Goal: Information Seeking & Learning: Learn about a topic

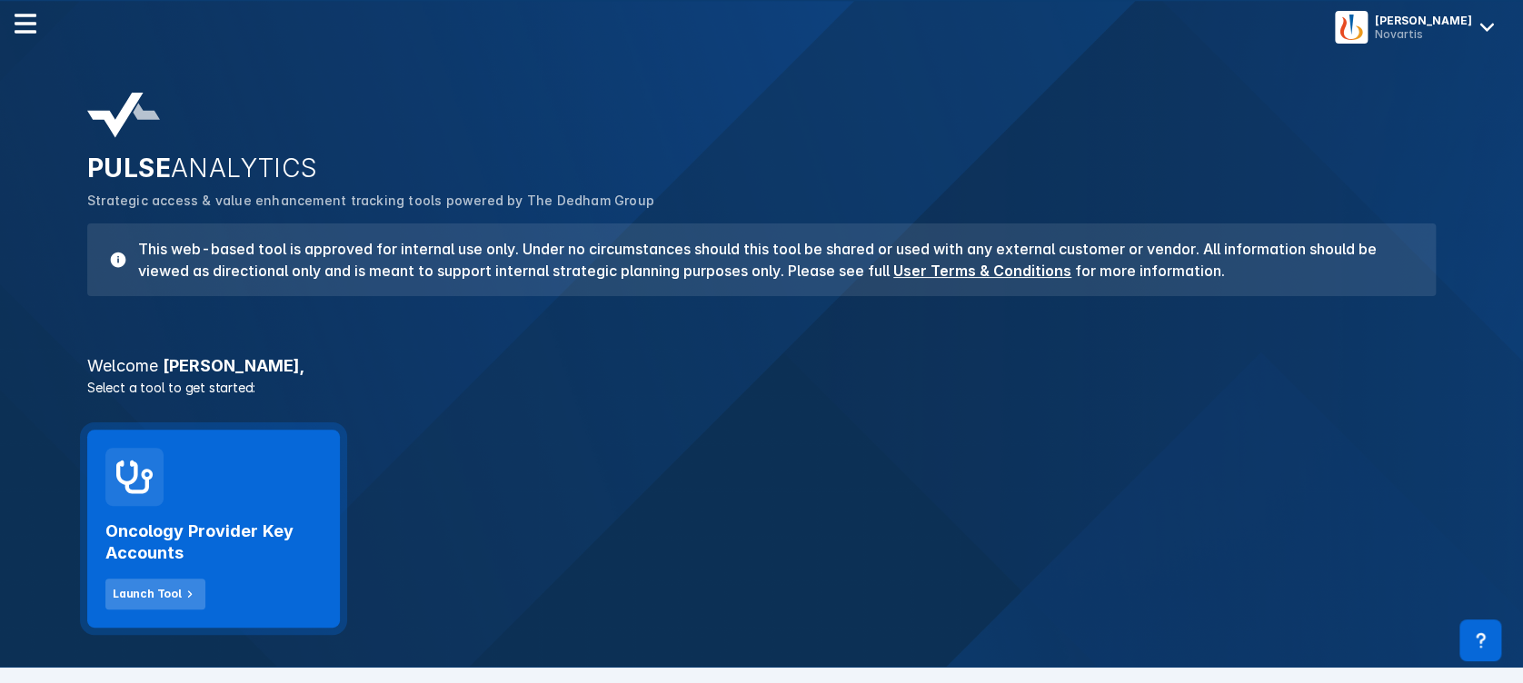
click at [154, 586] on div "Launch Tool" at bounding box center [147, 594] width 69 height 16
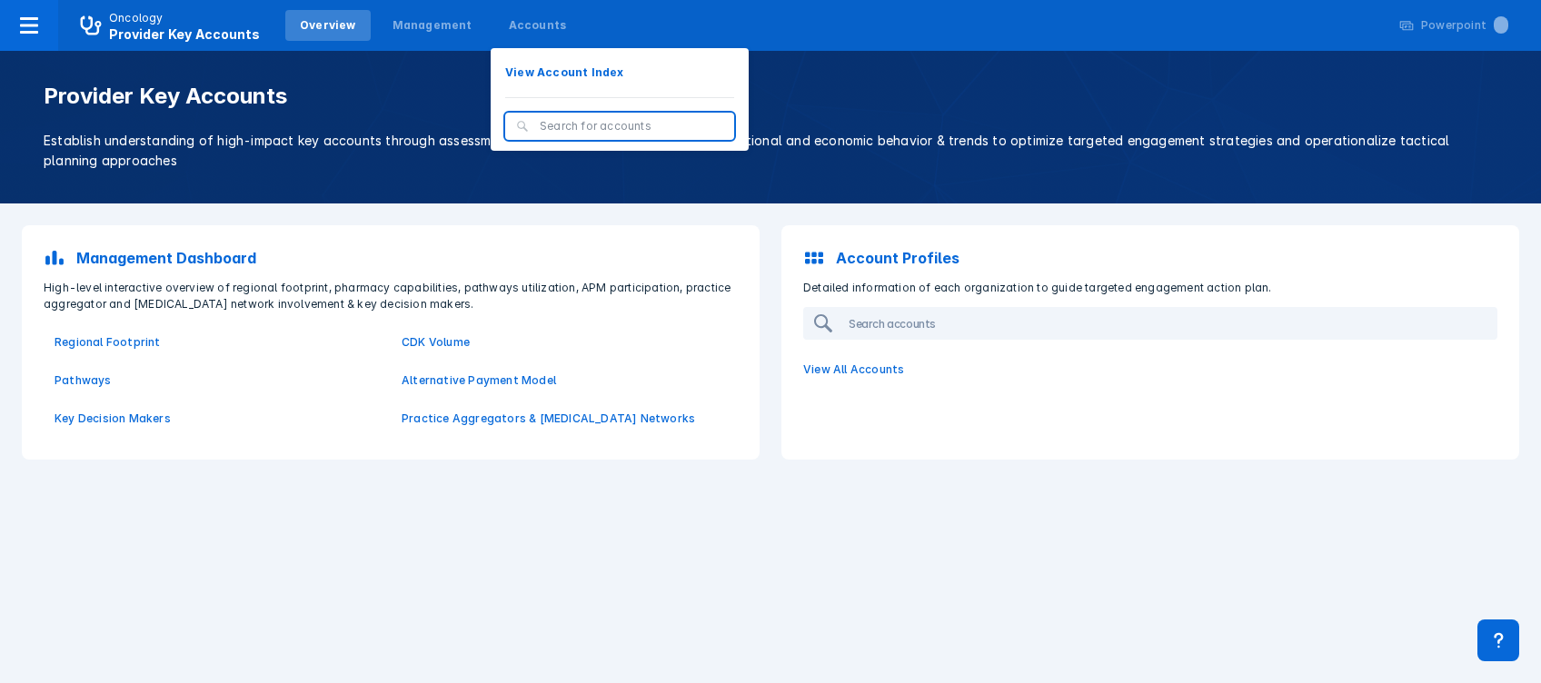
click at [540, 121] on input "search" at bounding box center [632, 126] width 184 height 16
click at [519, 123] on div at bounding box center [619, 126] width 229 height 27
click at [533, 22] on div "Accounts" at bounding box center [538, 25] width 58 height 16
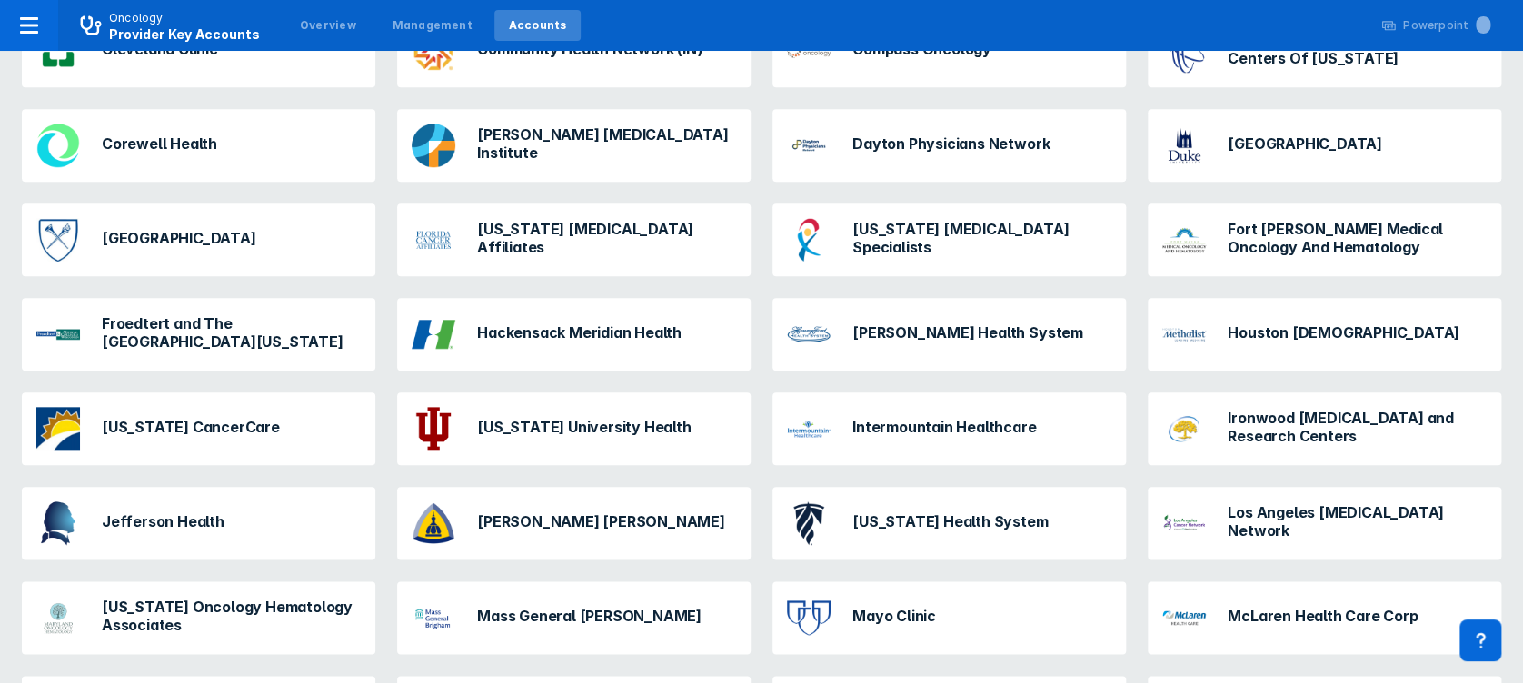
scroll to position [695, 0]
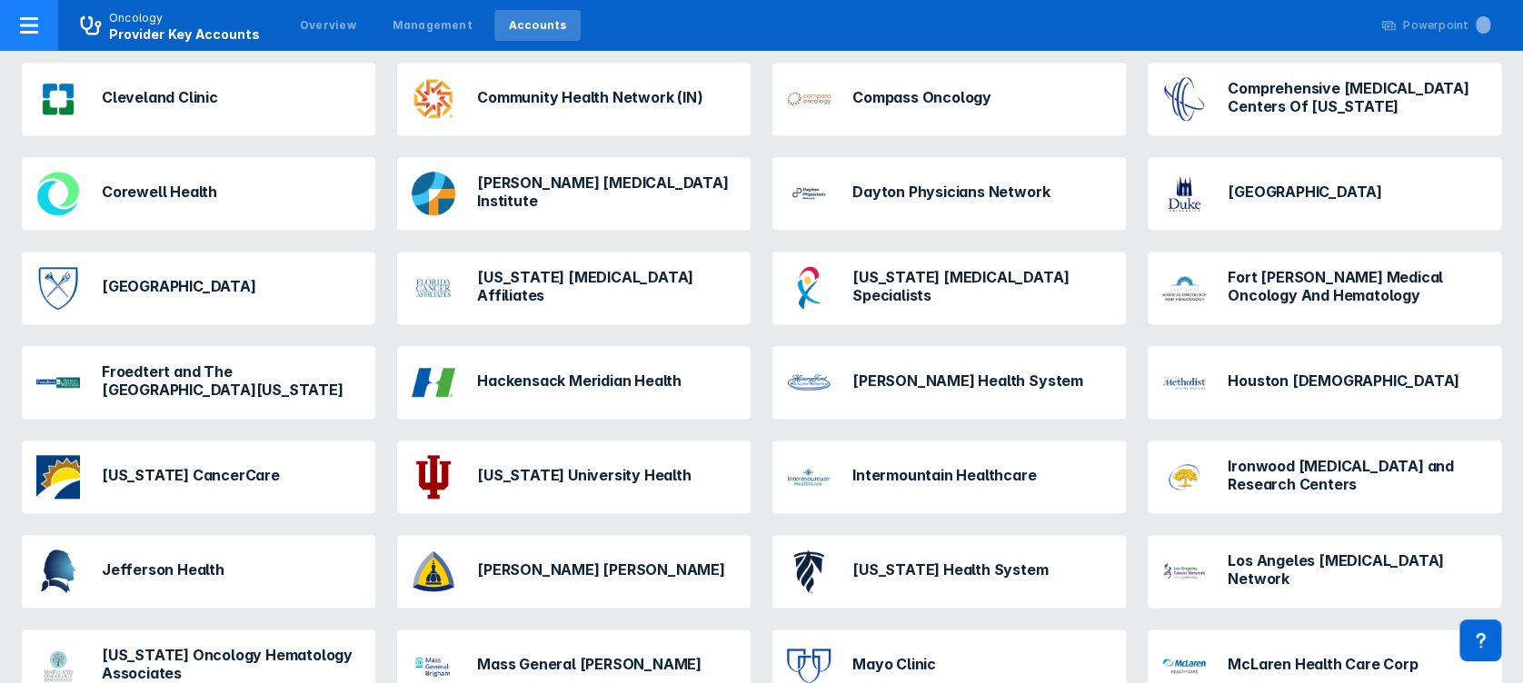
drag, startPoint x: 1529, startPoint y: 243, endPoint x: 18, endPoint y: 21, distance: 1527.4
click at [18, 21] on div at bounding box center [29, 25] width 58 height 51
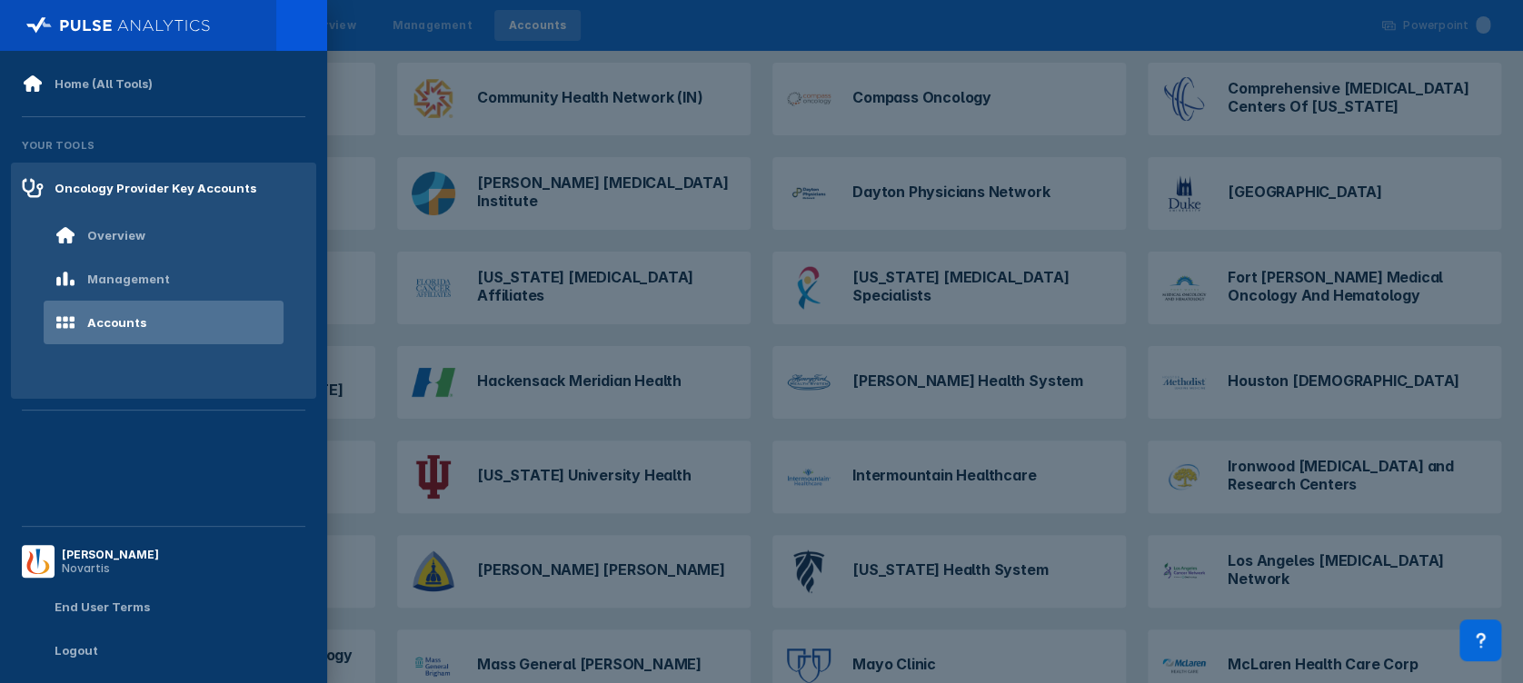
scroll to position [0, 0]
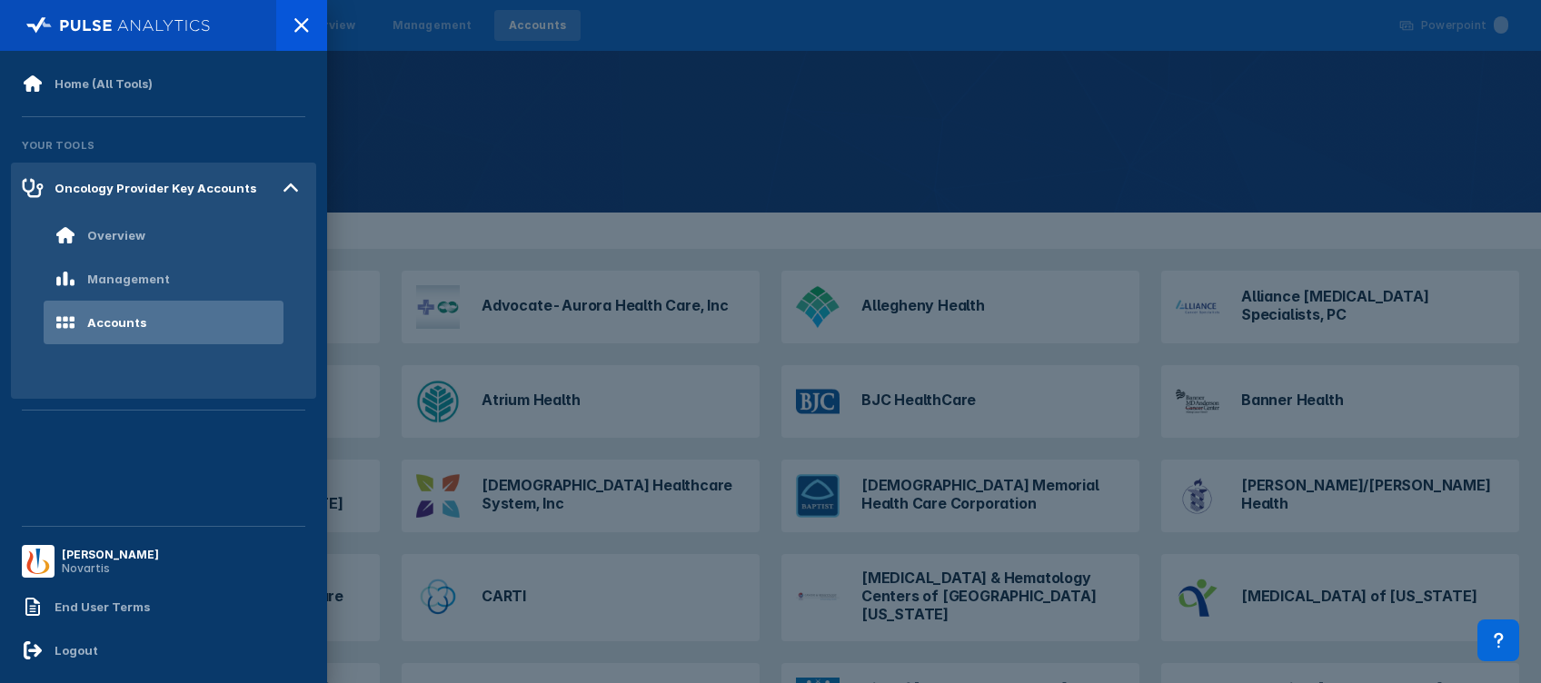
click at [109, 315] on div "Accounts" at bounding box center [116, 322] width 59 height 15
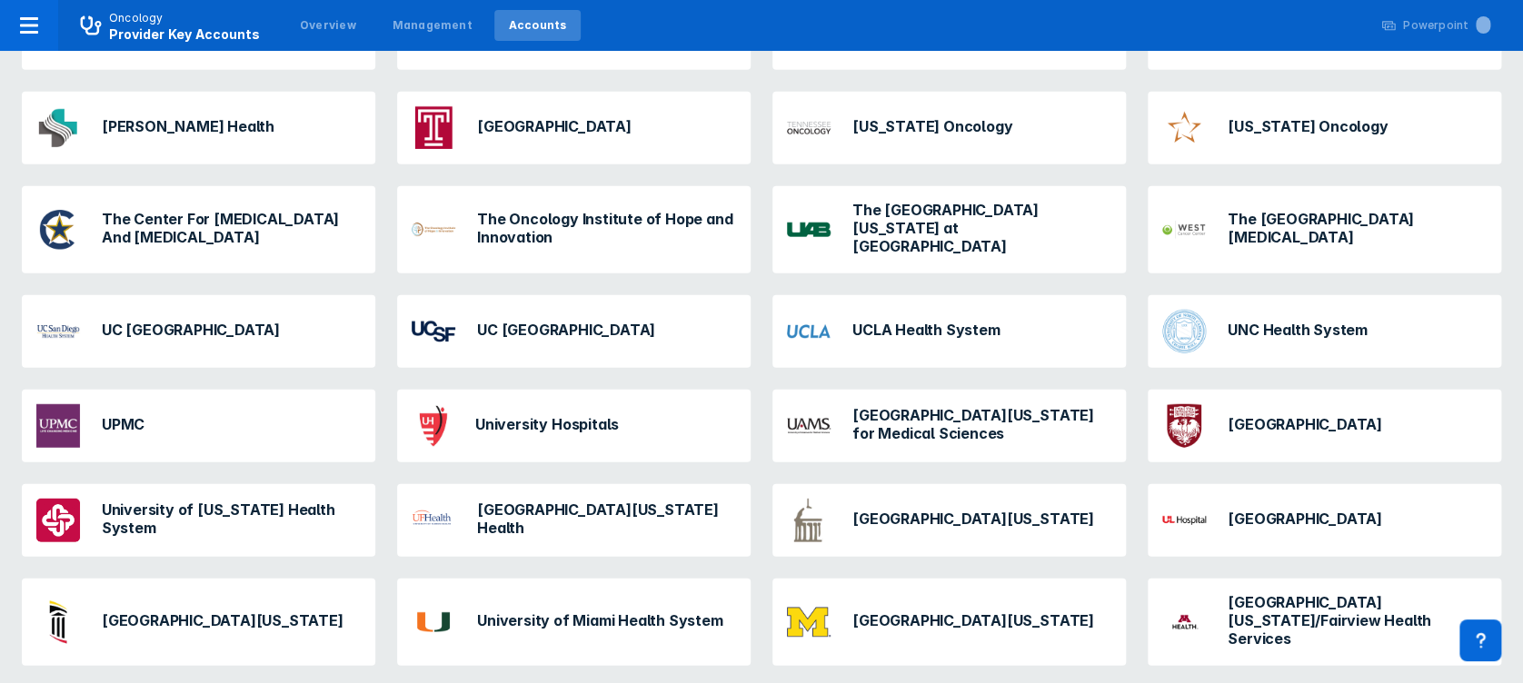
scroll to position [2422, 0]
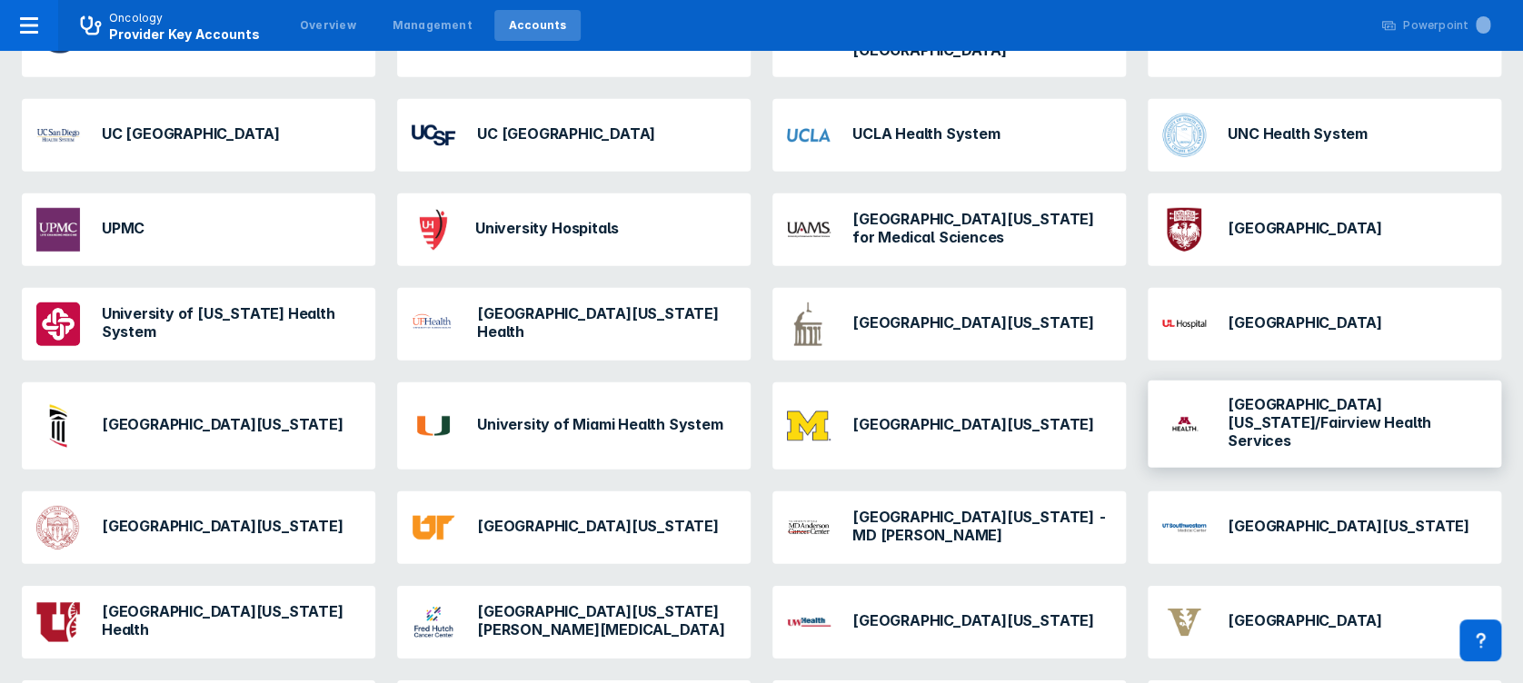
click at [1296, 395] on h3 "[GEOGRAPHIC_DATA][US_STATE]/Fairview Health Services" at bounding box center [1357, 422] width 259 height 55
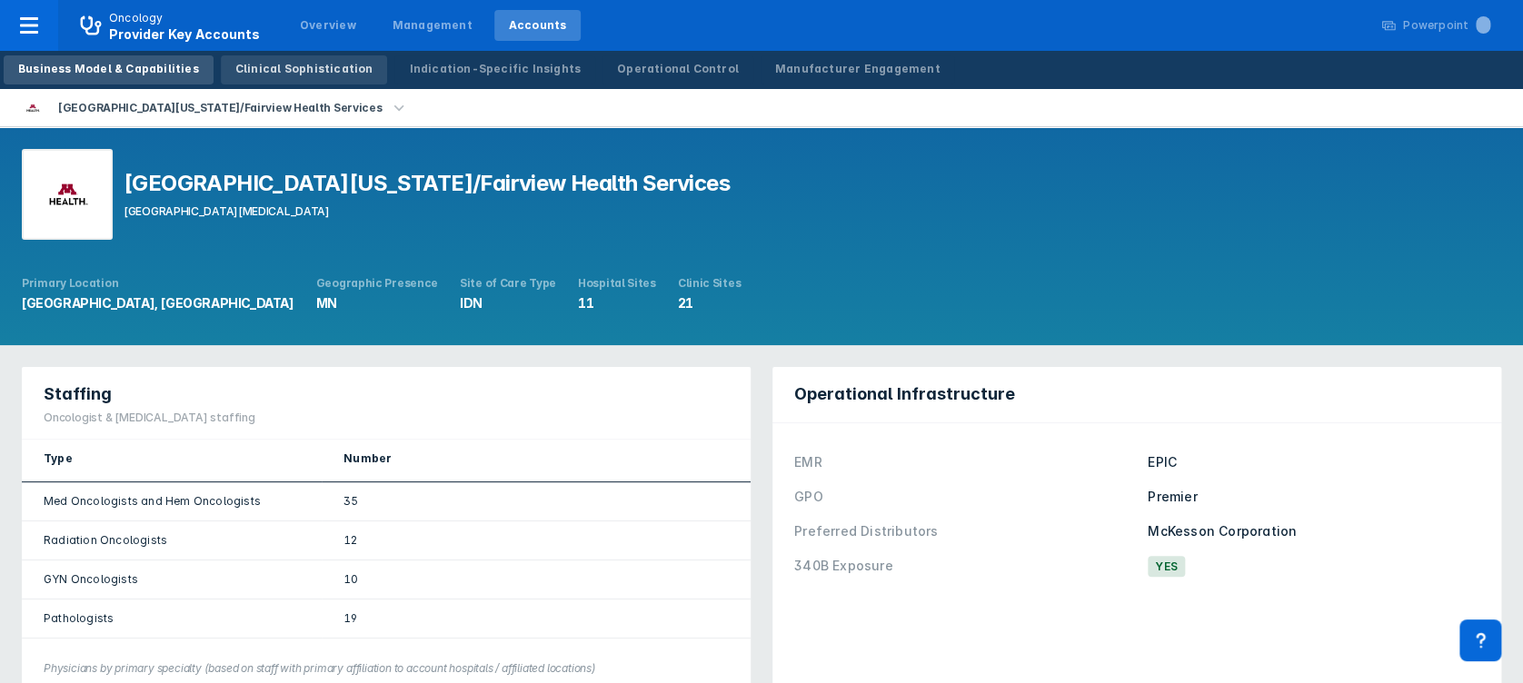
click at [264, 65] on div "Clinical Sophistication" at bounding box center [304, 69] width 138 height 16
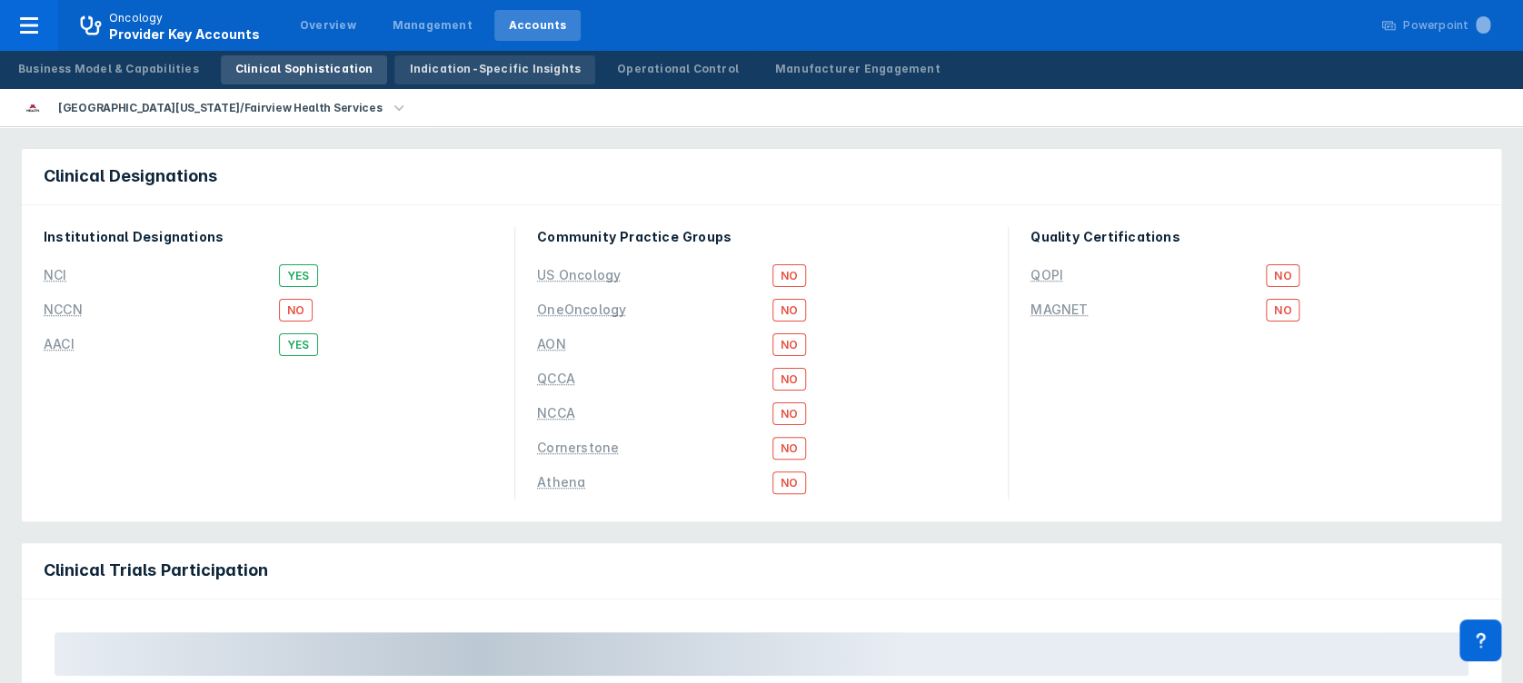
click at [494, 70] on div "Indication-Specific Insights" at bounding box center [495, 69] width 172 height 16
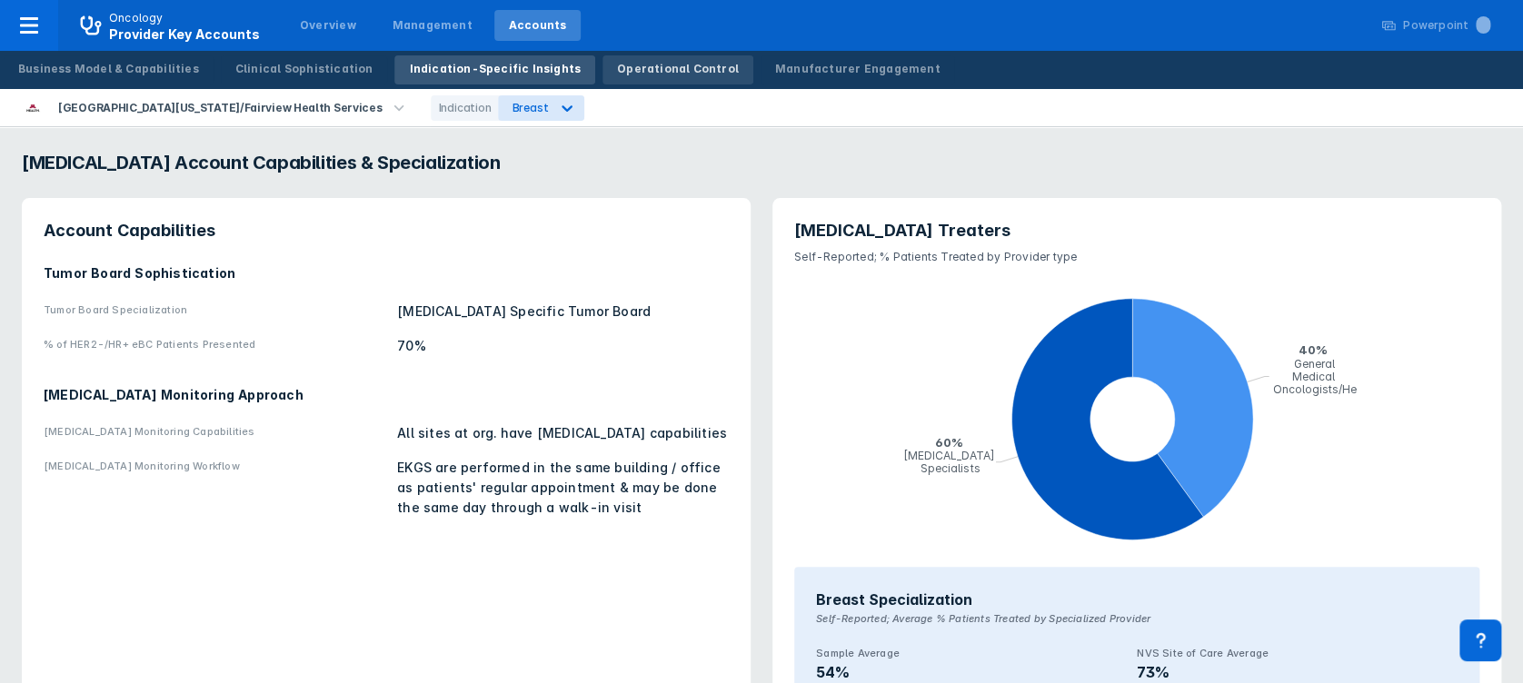
click at [651, 61] on div "Operational Control" at bounding box center [678, 69] width 122 height 16
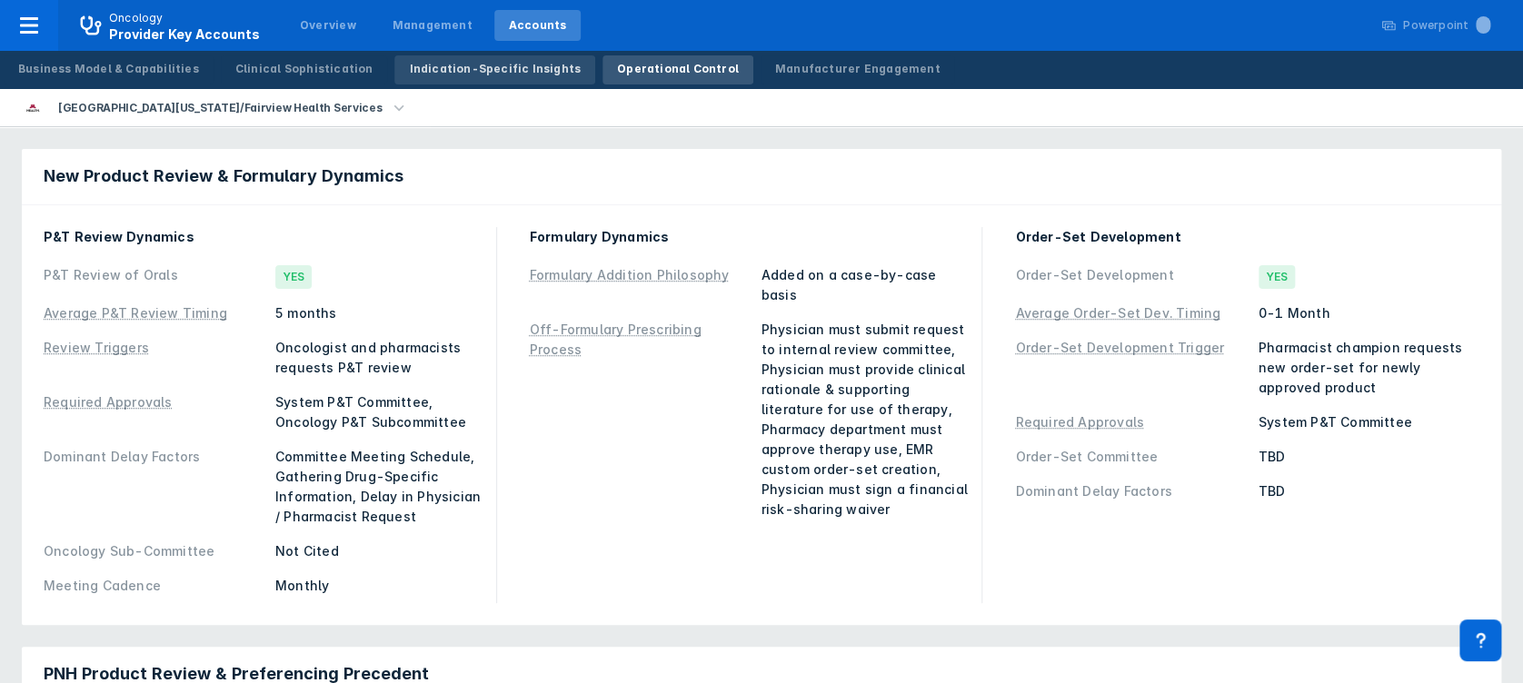
click at [502, 65] on div "Indication-Specific Insights" at bounding box center [495, 69] width 172 height 16
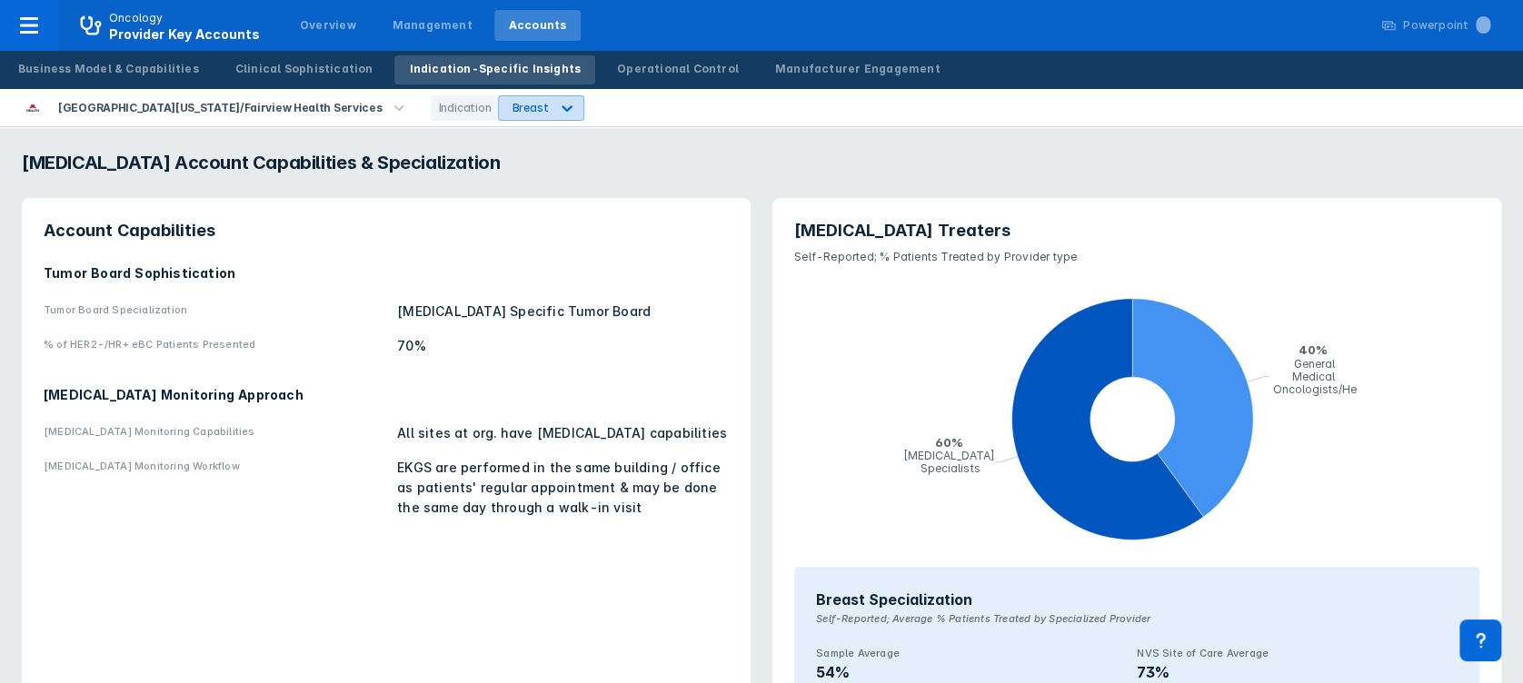
click at [562, 109] on icon at bounding box center [567, 108] width 11 height 6
click at [460, 185] on div "PNH" at bounding box center [458, 184] width 52 height 35
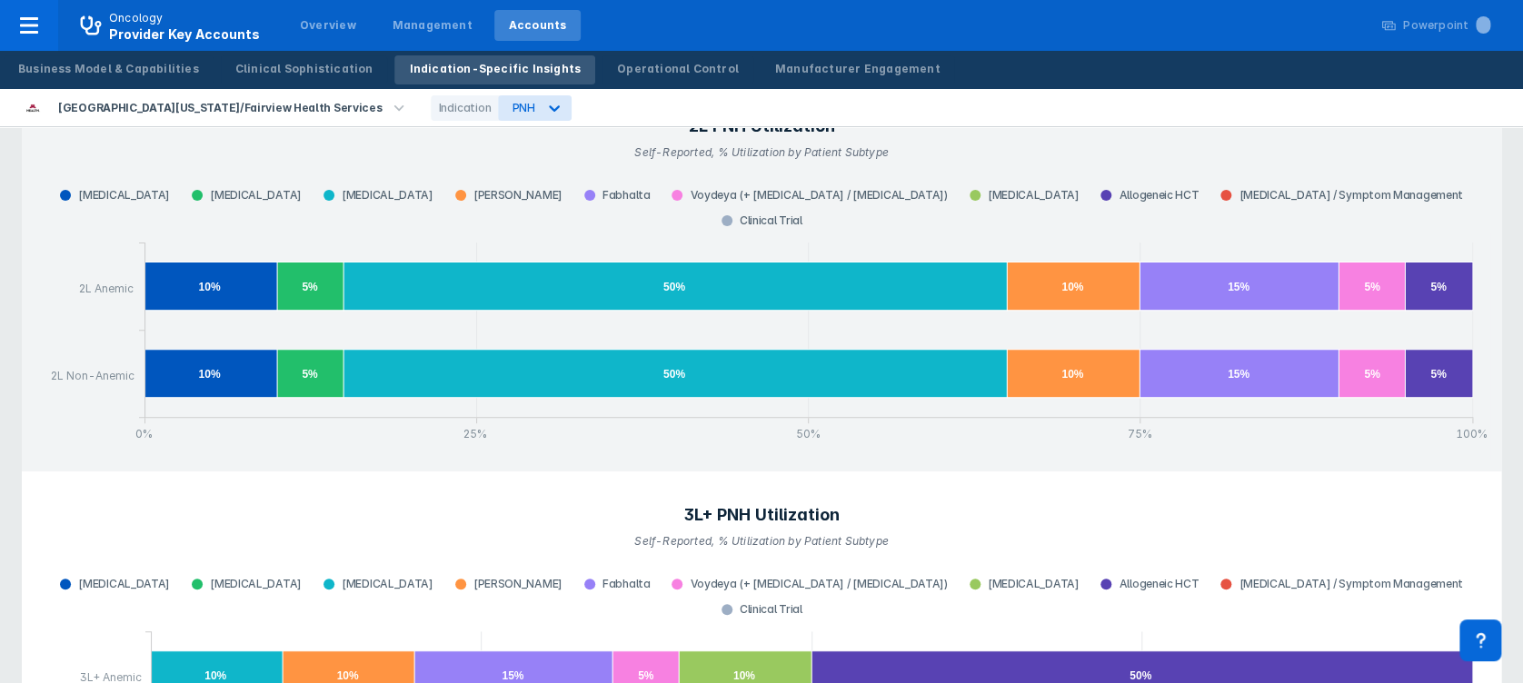
scroll to position [3656, 0]
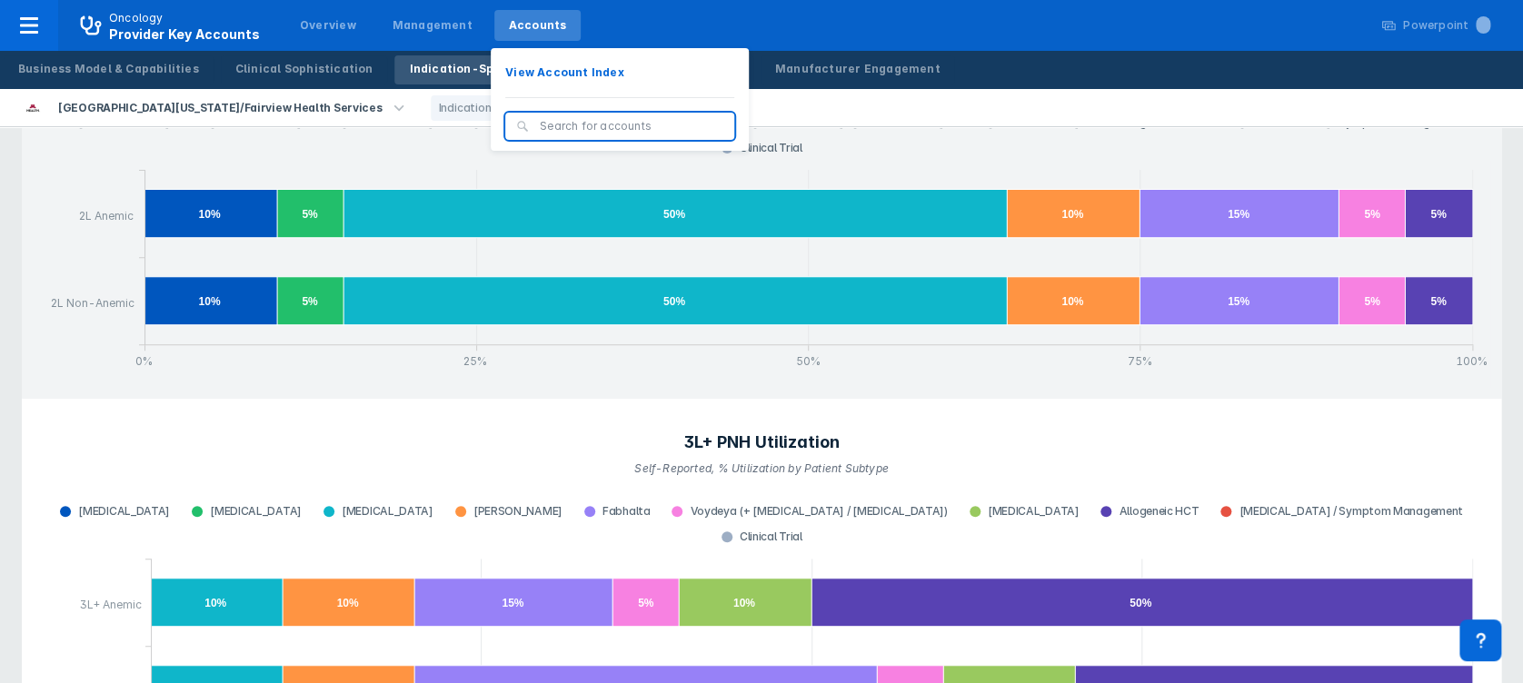
click at [540, 124] on input "search" at bounding box center [632, 126] width 184 height 16
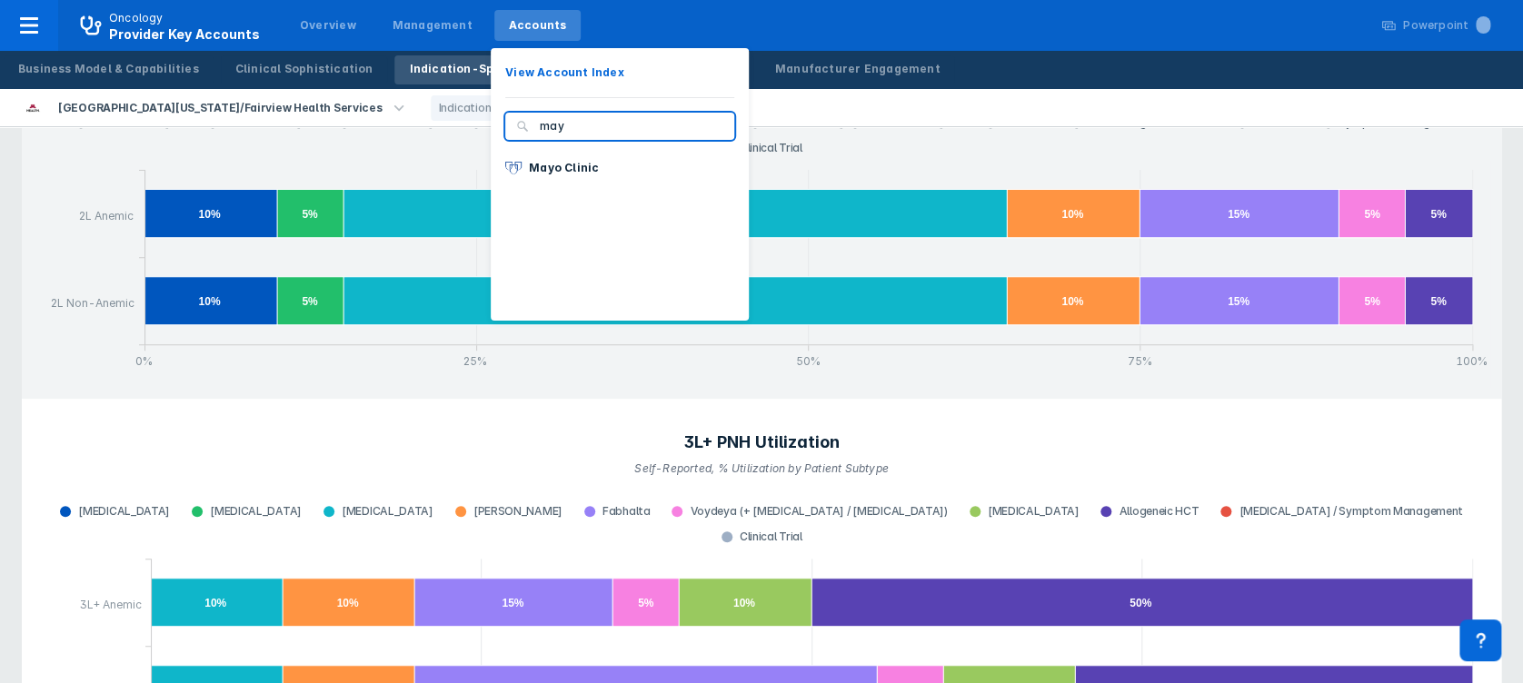
type input "mayo"
click at [543, 168] on p "Mayo Clinic" at bounding box center [564, 168] width 70 height 16
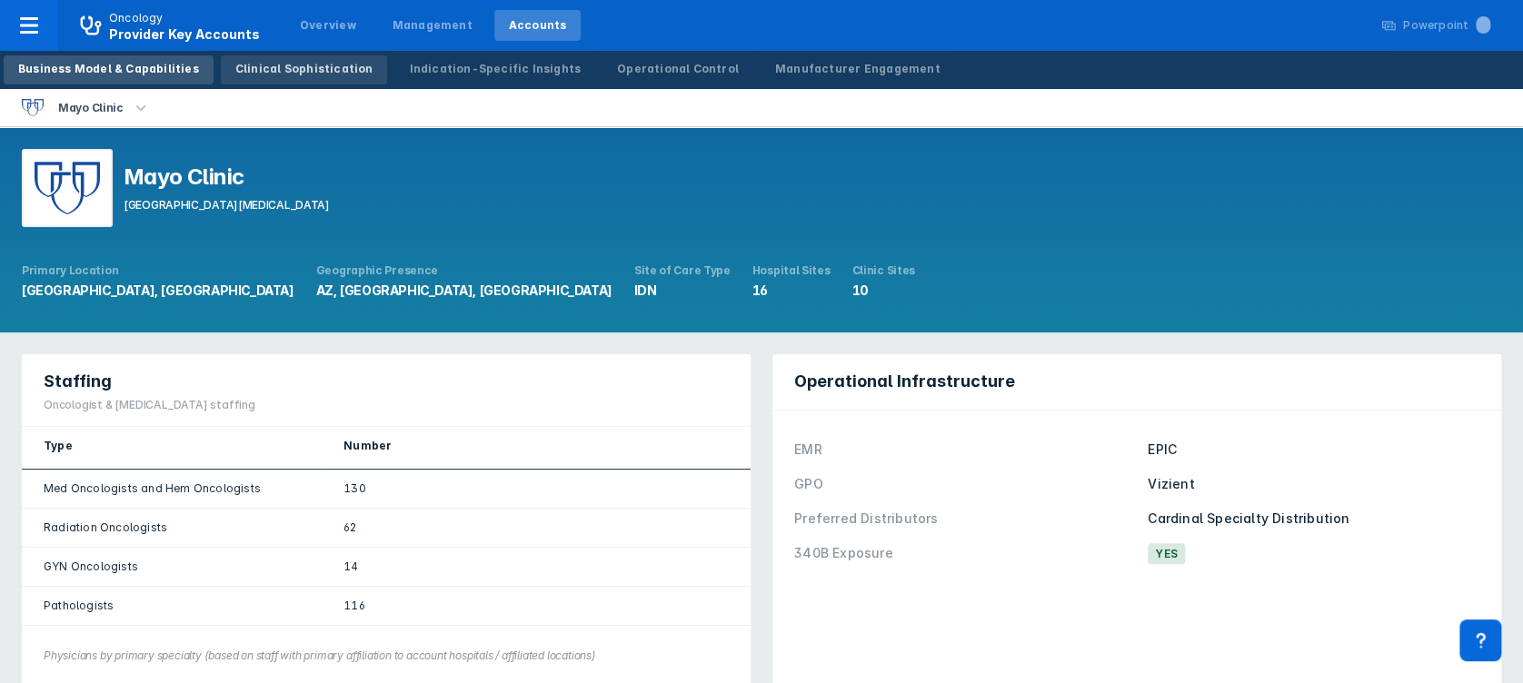
click at [261, 63] on div "Clinical Sophistication" at bounding box center [304, 69] width 138 height 16
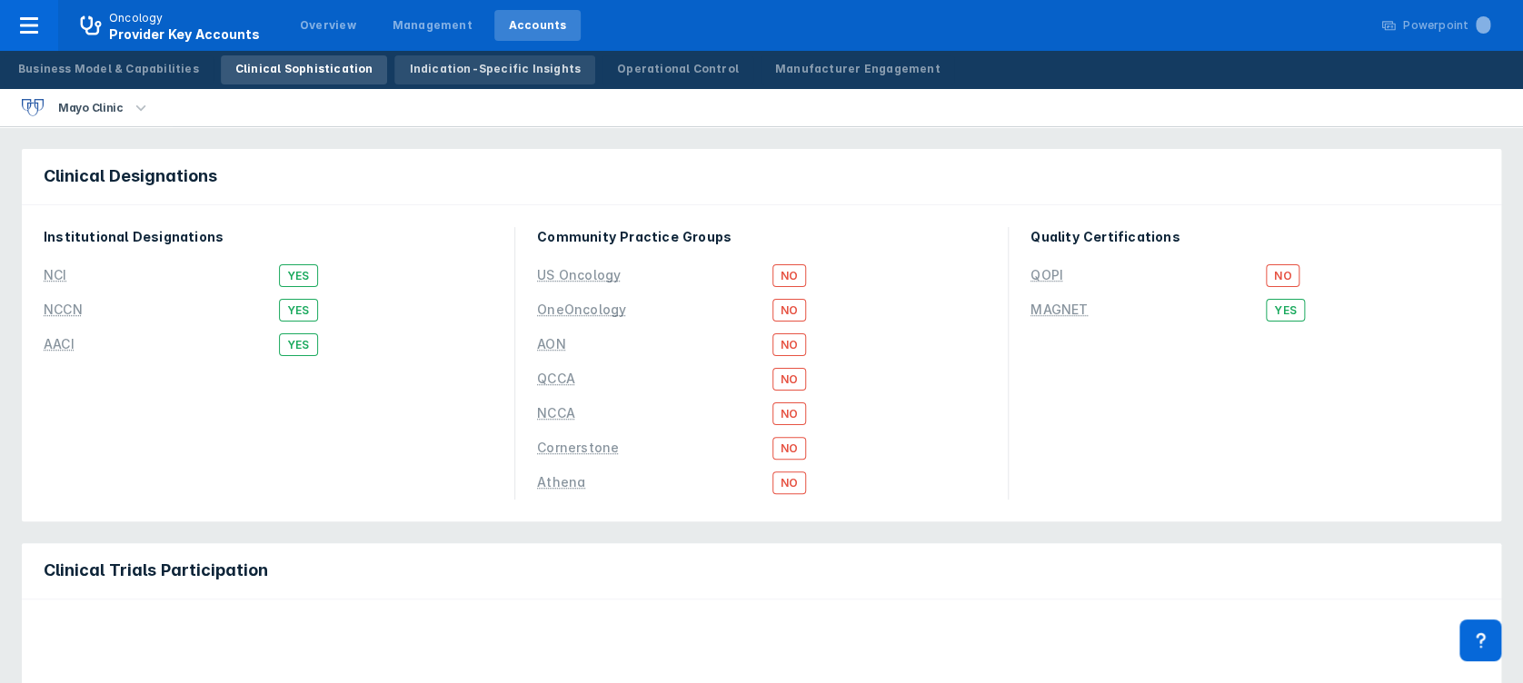
click at [422, 71] on div "Indication-Specific Insights" at bounding box center [495, 69] width 172 height 16
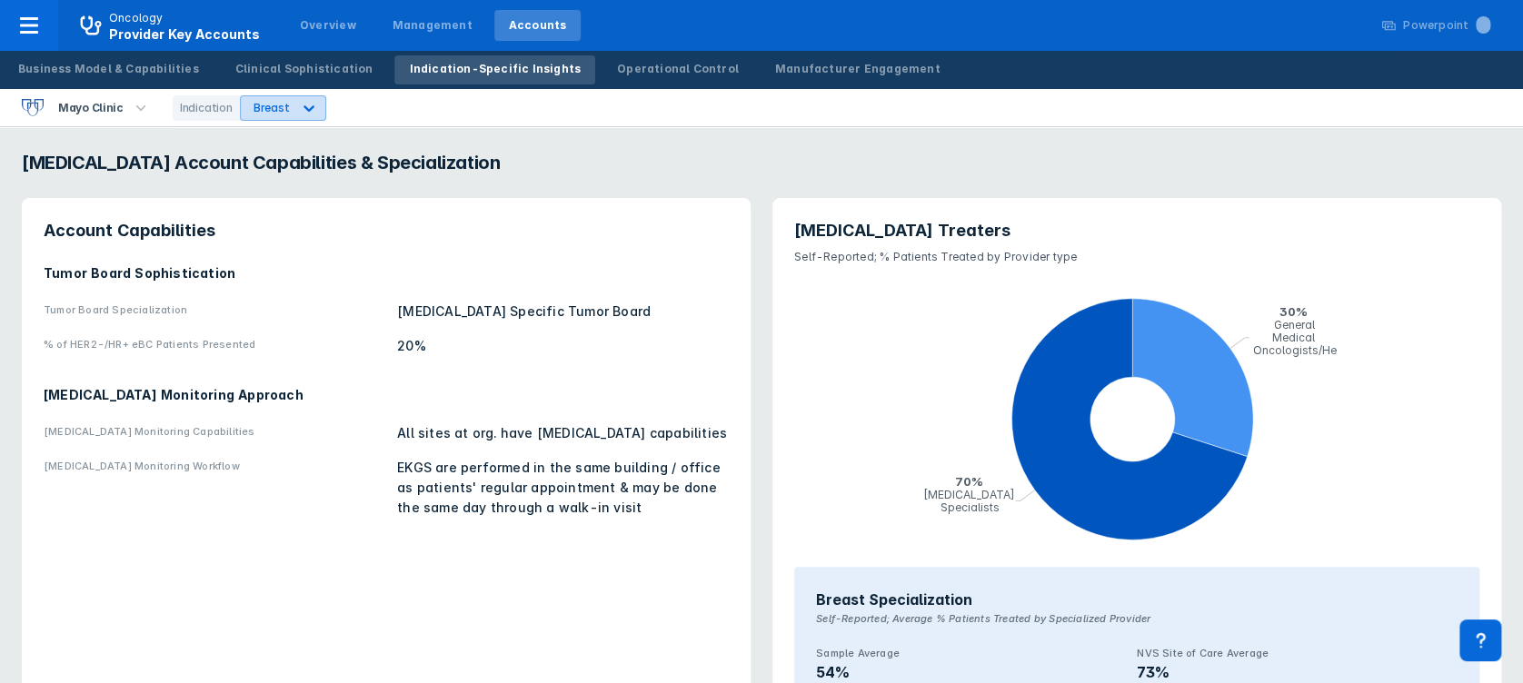
click at [300, 111] on icon at bounding box center [309, 108] width 18 height 18
click at [269, 189] on div "PNH" at bounding box center [266, 184] width 52 height 35
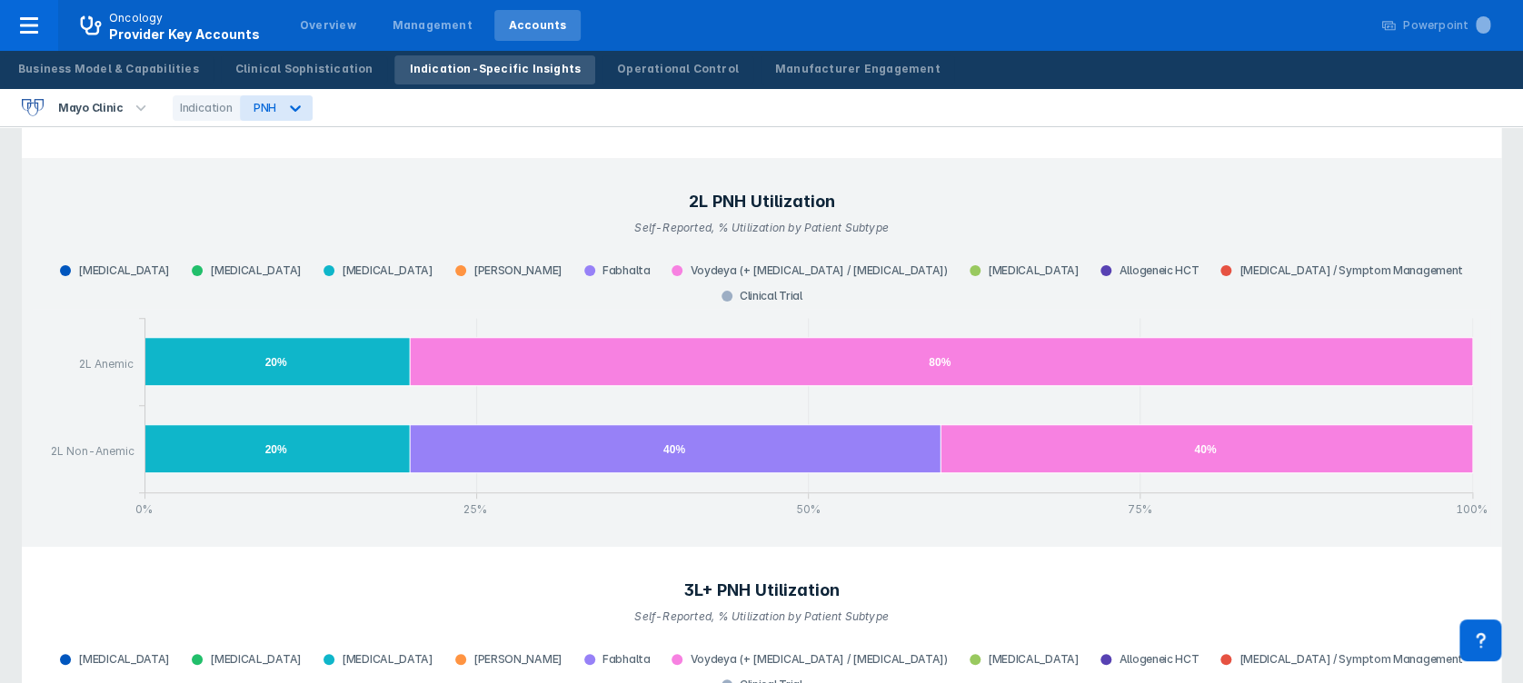
scroll to position [3695, 0]
